Goal: Navigation & Orientation: Understand site structure

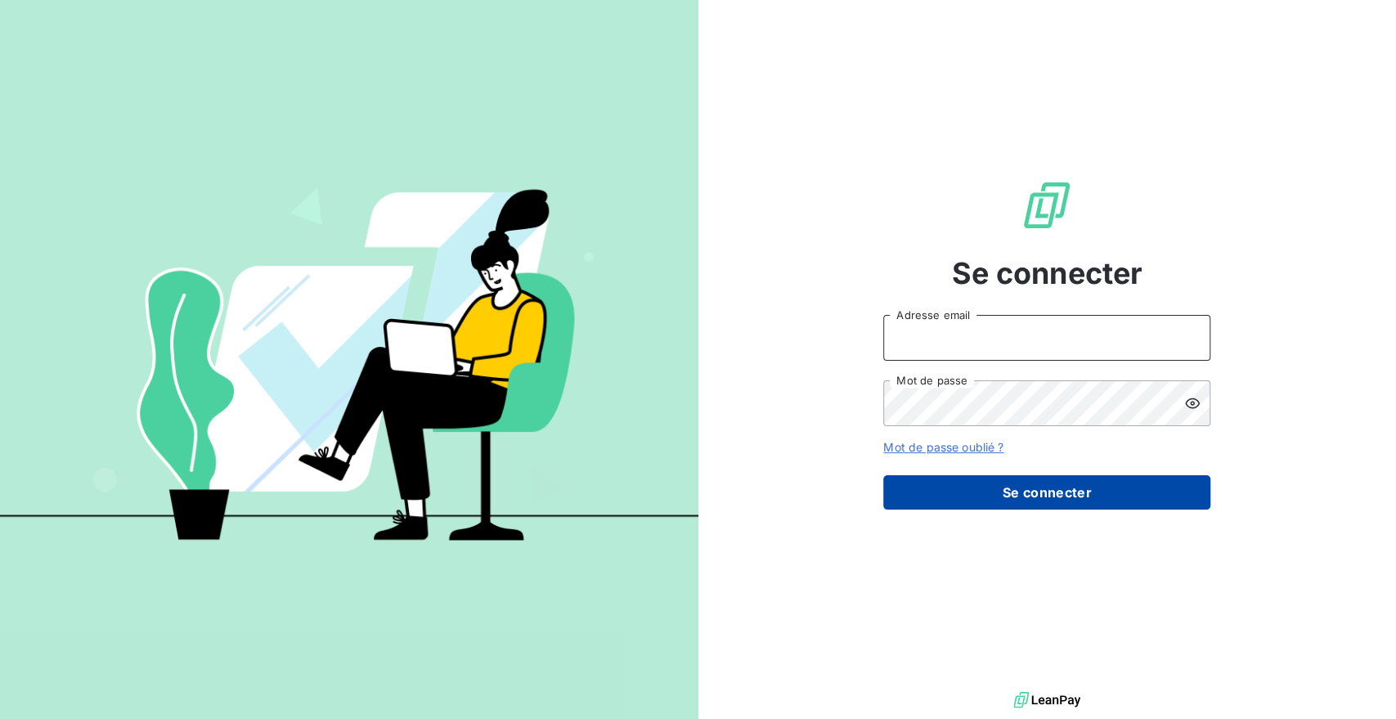
type input "[EMAIL_ADDRESS][DOMAIN_NAME]"
click at [1054, 496] on button "Se connecter" at bounding box center [1046, 492] width 327 height 34
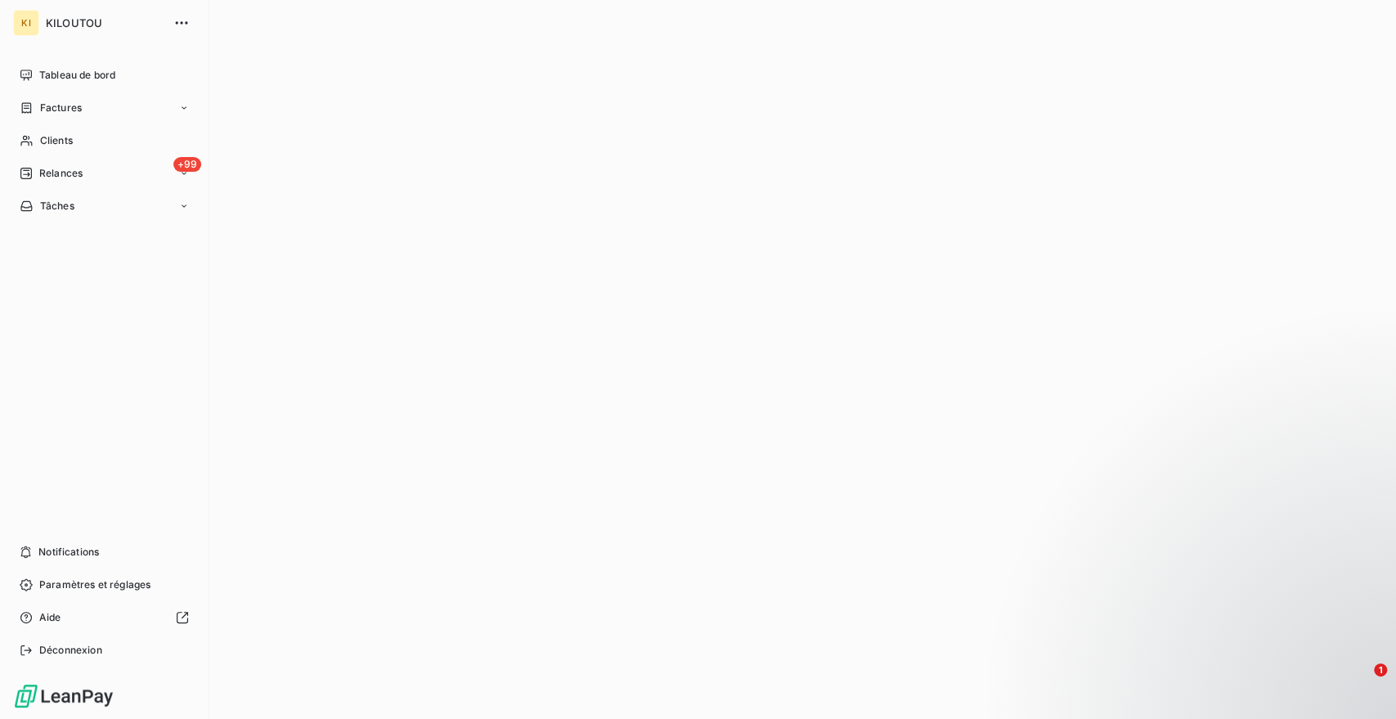
click at [11, 159] on div "KI KILOUTOU Tableau de bord Factures Clients +99 Relances Tâches Notifications …" at bounding box center [104, 359] width 209 height 719
click at [59, 179] on span "Relances" at bounding box center [60, 173] width 43 height 15
click at [89, 76] on span "Tableau de bord" at bounding box center [77, 75] width 76 height 15
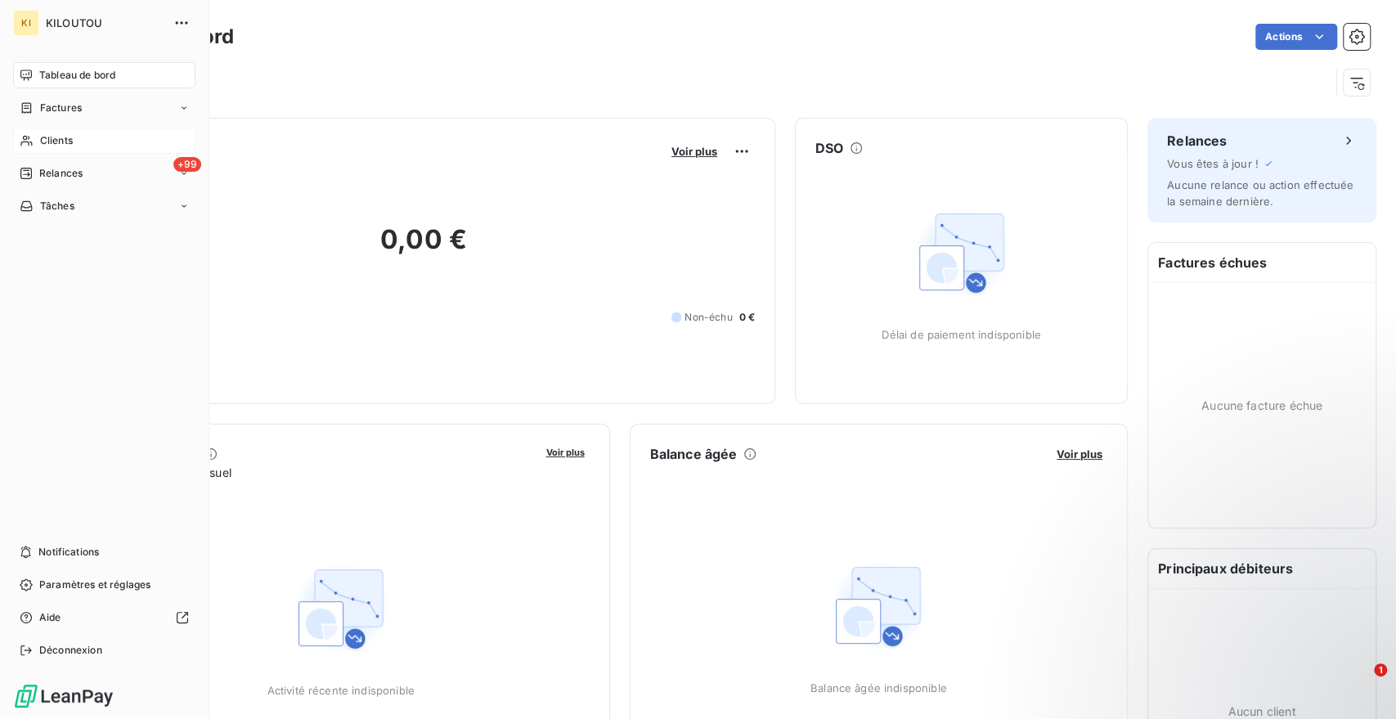
click at [70, 136] on span "Clients" at bounding box center [56, 140] width 33 height 15
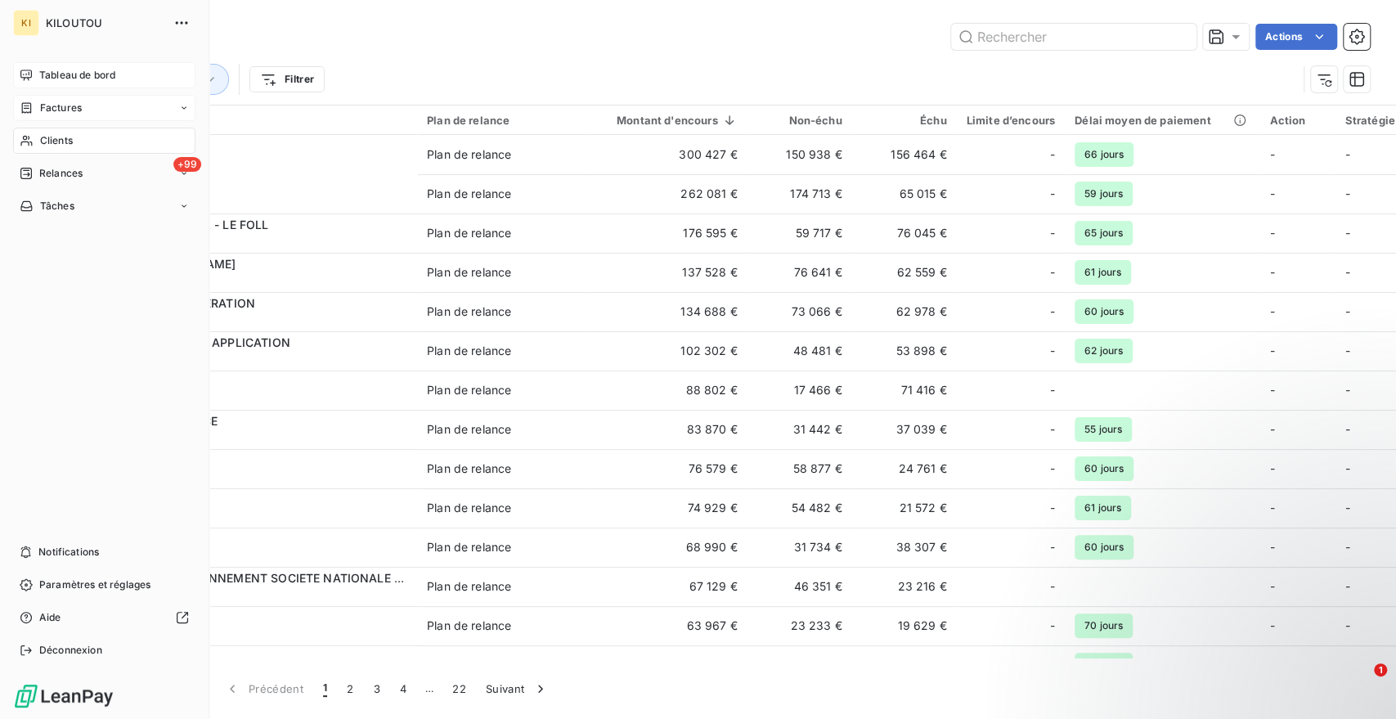
click at [80, 104] on span "Factures" at bounding box center [61, 108] width 42 height 15
click at [88, 75] on span "Tableau de bord" at bounding box center [77, 75] width 76 height 15
